Goal: Transaction & Acquisition: Purchase product/service

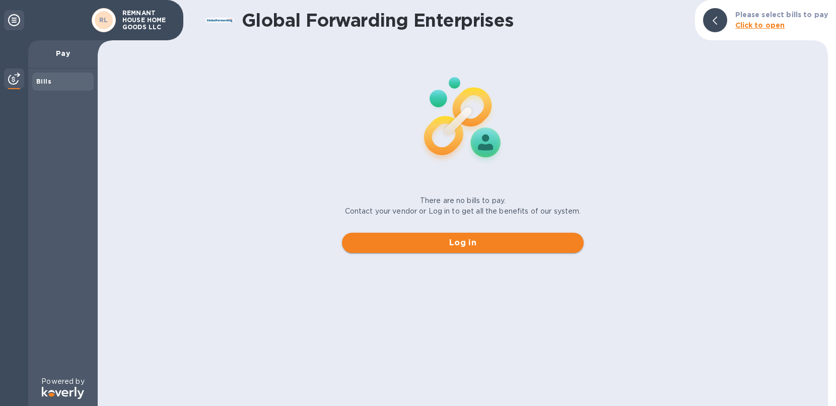
click at [503, 240] on span "Log in" at bounding box center [463, 243] width 226 height 12
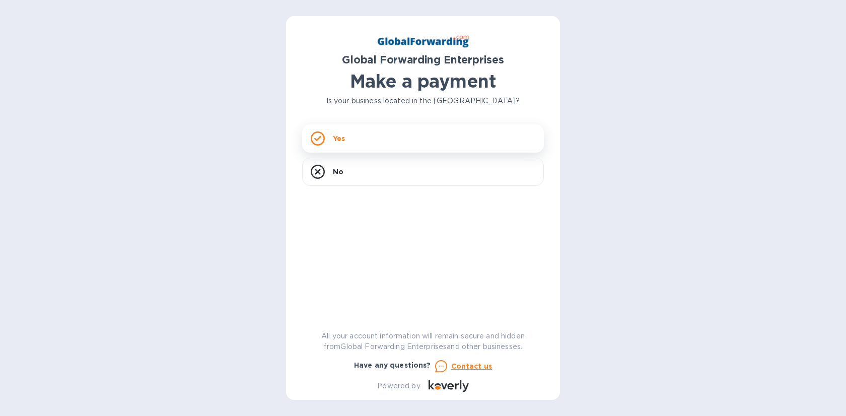
click at [435, 144] on div "Yes" at bounding box center [423, 138] width 242 height 28
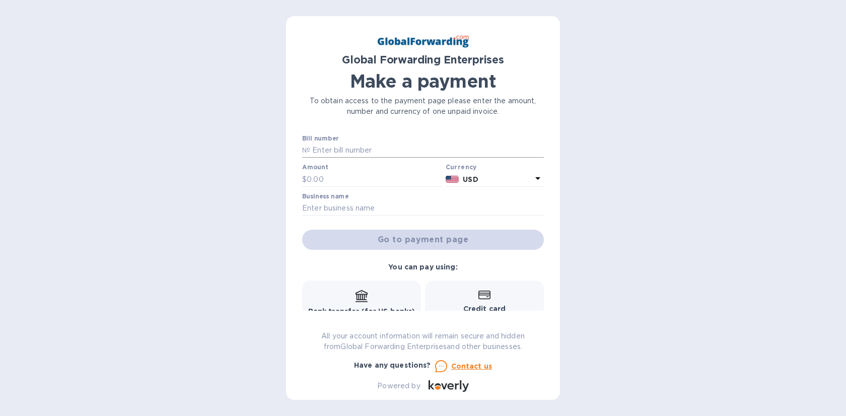
click at [437, 146] on input "text" at bounding box center [427, 150] width 234 height 15
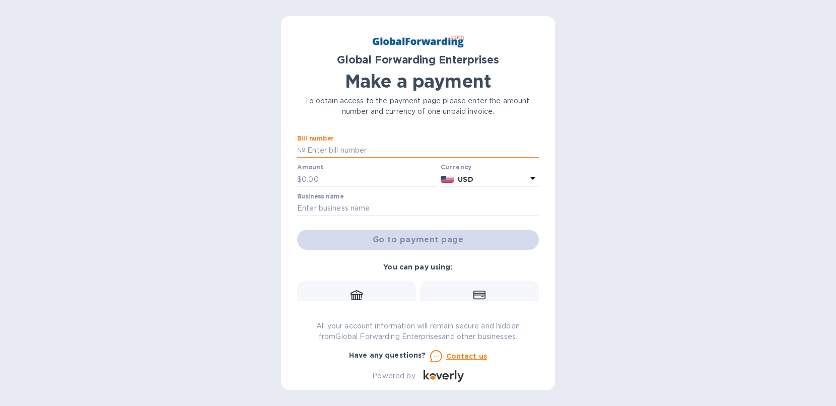
paste input "GFE11757247"
paste input "492.20"
type input "GFE11757247 492.20"
click at [312, 181] on input "text" at bounding box center [369, 179] width 135 height 15
paste input "492.20"
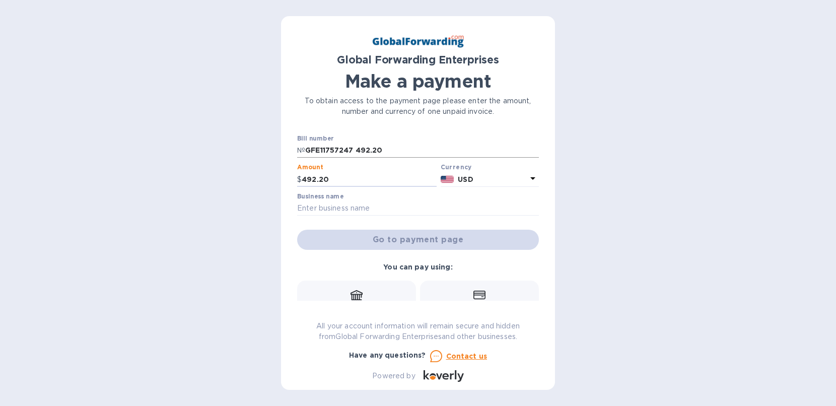
type input "492.20"
drag, startPoint x: 355, startPoint y: 148, endPoint x: 511, endPoint y: 155, distance: 156.2
click at [511, 155] on input "GFE11757247 492.20" at bounding box center [422, 150] width 234 height 15
type input "GFE11757247"
click at [384, 206] on input "text" at bounding box center [418, 208] width 242 height 15
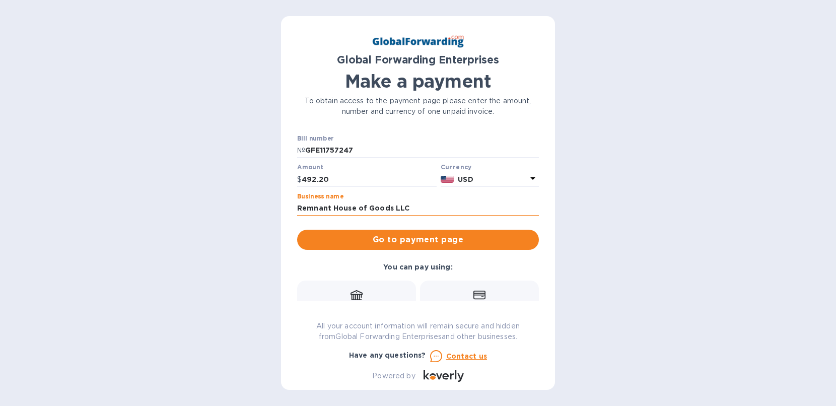
click at [359, 208] on input "Remnant House of Goods LLC" at bounding box center [418, 208] width 242 height 15
type input "Remnant House Home Goods LLC"
click at [428, 242] on span "Go to payment page" at bounding box center [418, 240] width 226 height 12
